Goal: Navigation & Orientation: Go to known website

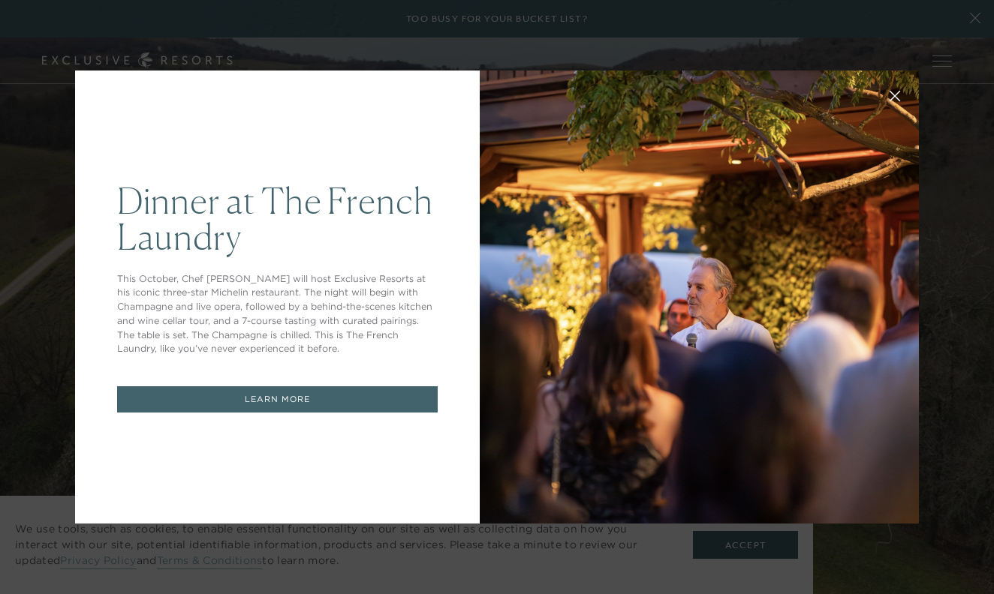
click at [893, 95] on icon at bounding box center [895, 97] width 10 height 10
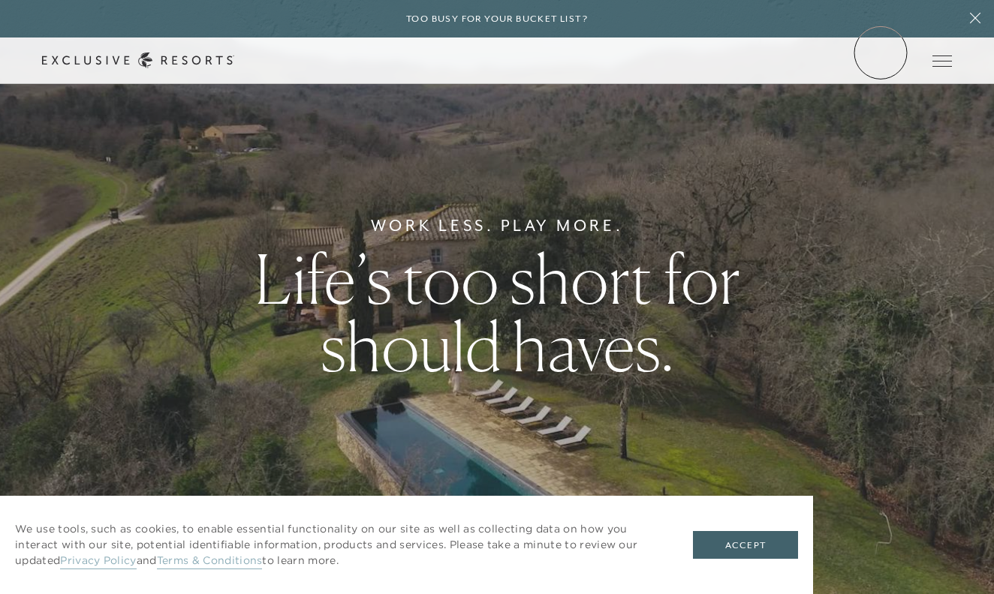
click at [880, 53] on div "Schedule a Meeting Get Started Visit home page Member Login Schedule a Meeting …" at bounding box center [497, 61] width 910 height 16
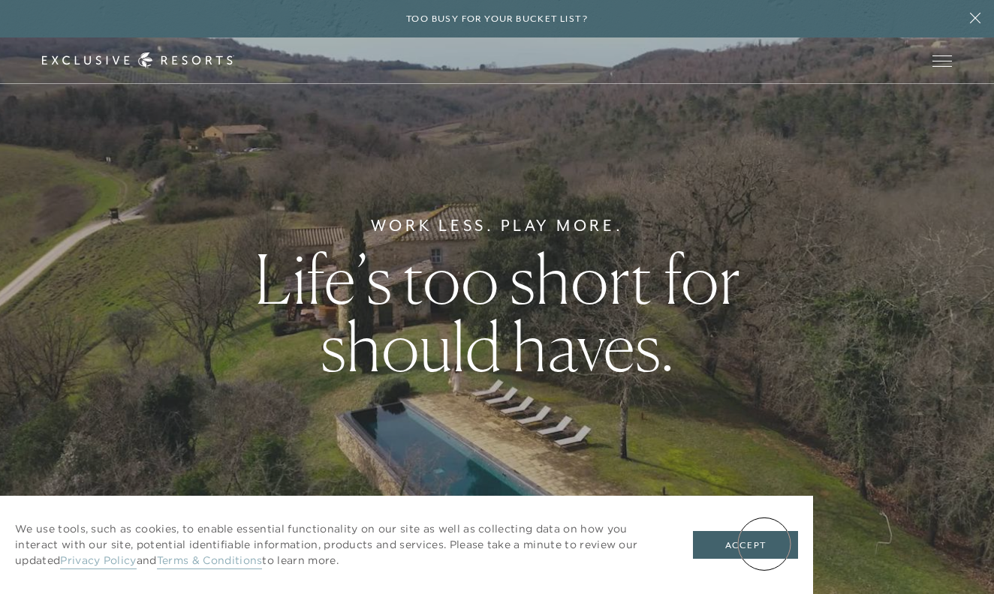
click at [764, 544] on button "Accept" at bounding box center [745, 545] width 105 height 29
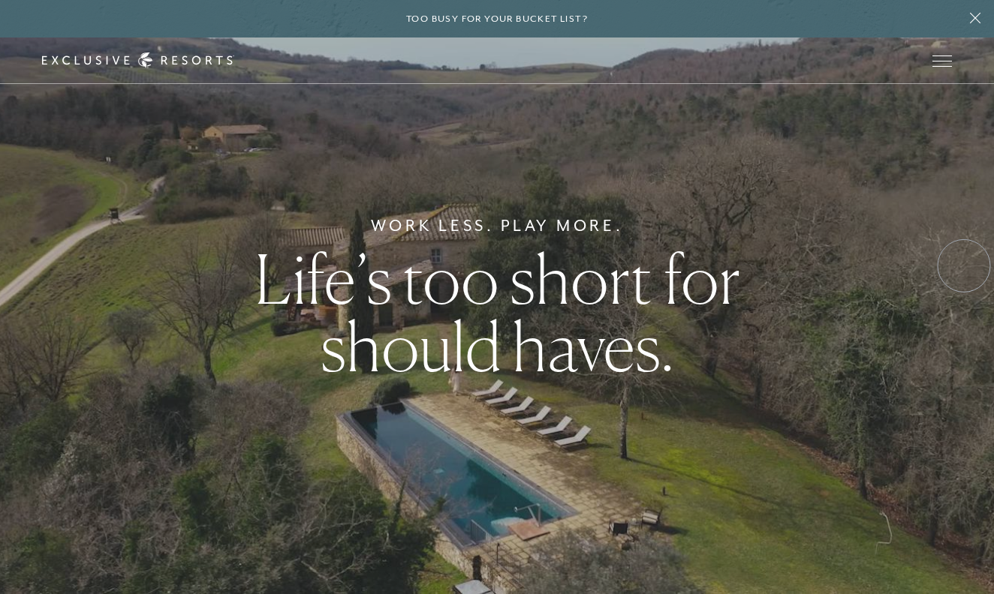
click at [964, 266] on div "Work Less. Play More. Life’s too short for should haves." at bounding box center [497, 297] width 994 height 594
click at [964, 267] on div "Work Less. Play More. Life’s too short for should haves." at bounding box center [497, 297] width 994 height 594
click at [948, 266] on div "Work Less. Play More. Life’s too short for should haves." at bounding box center [497, 297] width 994 height 594
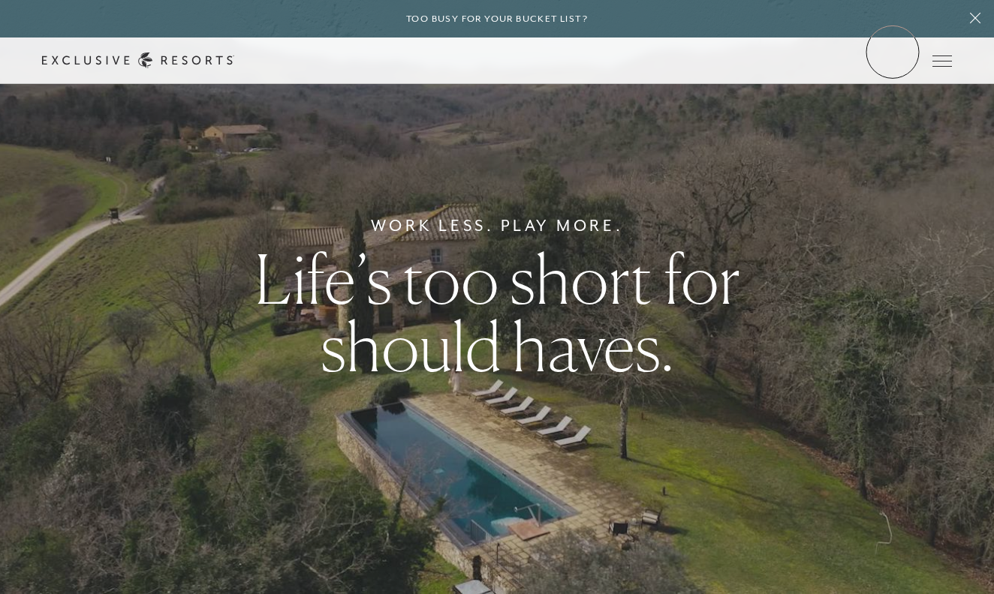
click at [892, 52] on div "Schedule a Meeting Get Started Visit home page Member Login Schedule a Meeting …" at bounding box center [497, 61] width 994 height 47
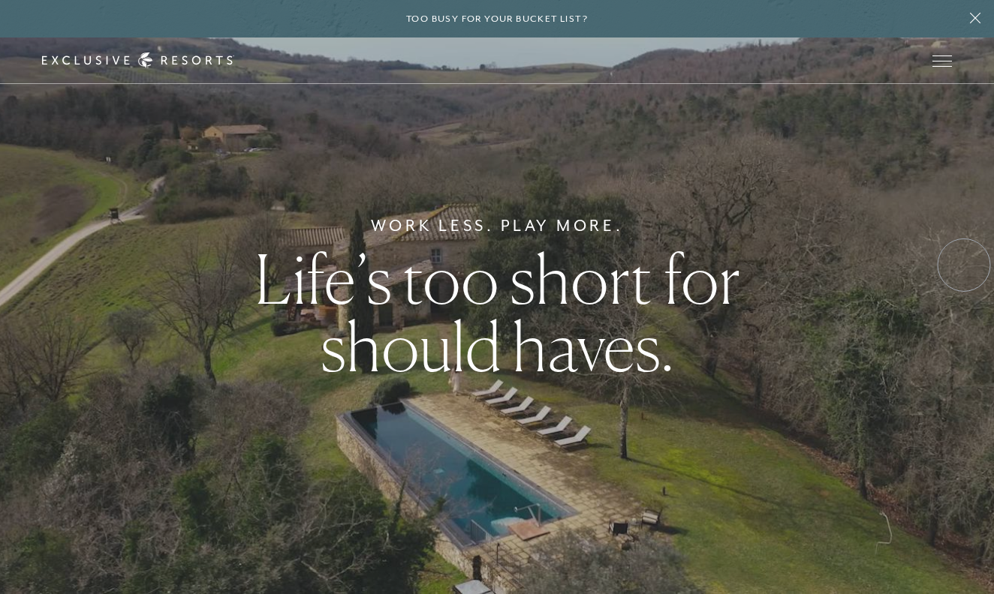
click at [964, 265] on div "Work Less. Play More. Life’s too short for should haves." at bounding box center [497, 297] width 994 height 594
click at [904, 267] on div "Work Less. Play More. Life’s too short for should haves." at bounding box center [497, 297] width 994 height 594
click at [904, 268] on div "Work Less. Play More. Life’s too short for should haves." at bounding box center [497, 297] width 994 height 594
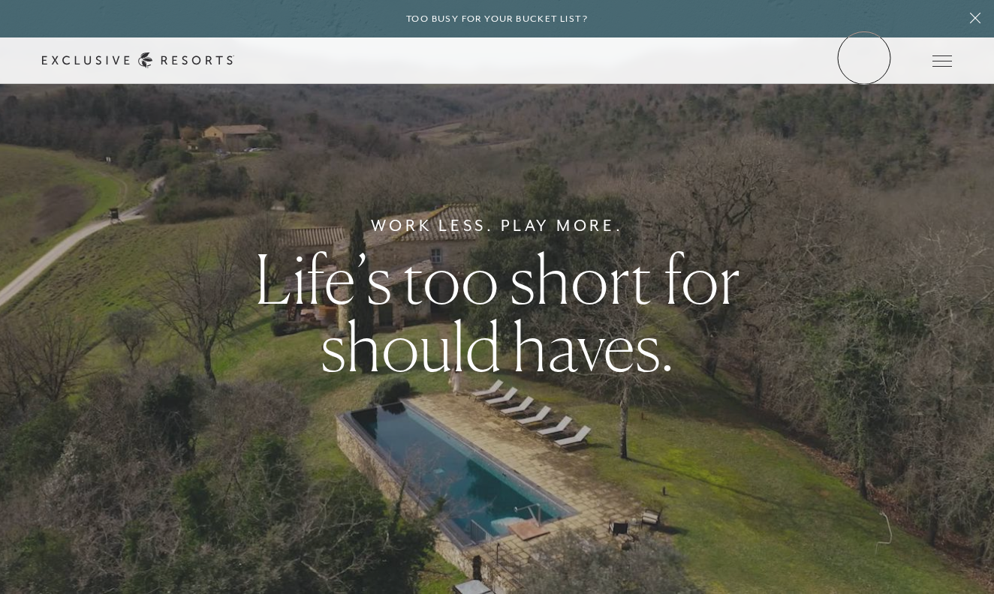
click at [0, 0] on link "Member Login" at bounding box center [0, 0] width 0 height 0
